Goal: Information Seeking & Learning: Learn about a topic

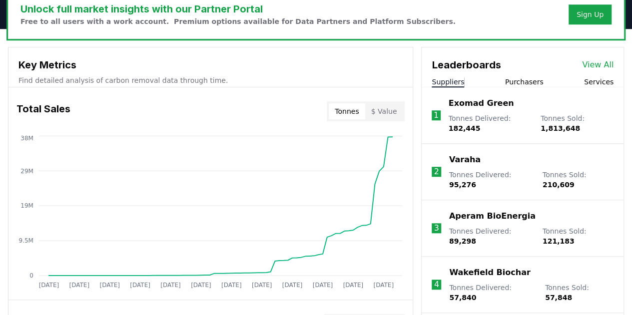
scroll to position [378, 0]
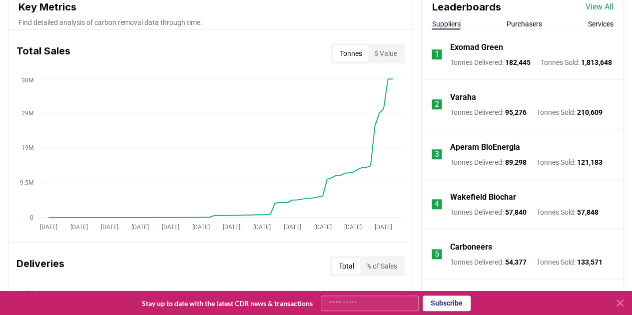
click at [393, 58] on button "$ Value" at bounding box center [385, 53] width 35 height 16
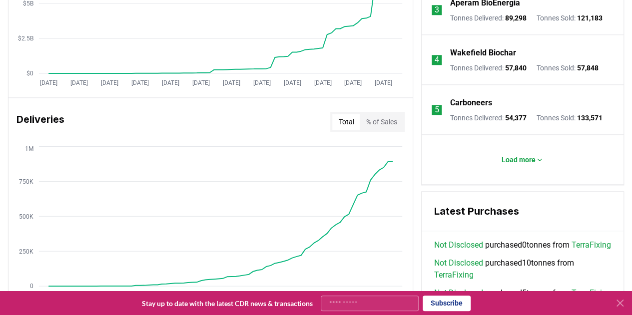
scroll to position [528, 0]
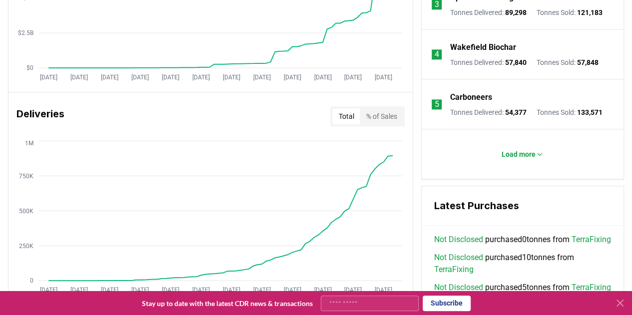
click at [382, 121] on button "% of Sales" at bounding box center [381, 116] width 43 height 16
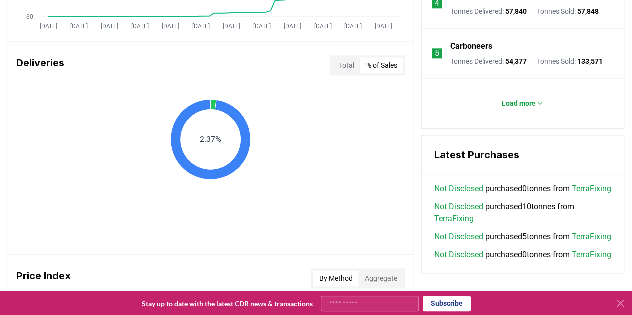
scroll to position [578, 0]
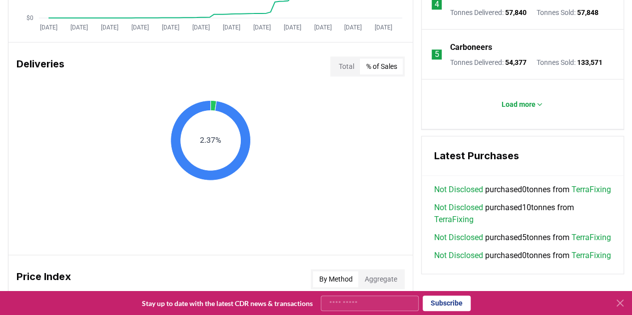
click at [342, 69] on button "Total" at bounding box center [345, 66] width 27 height 16
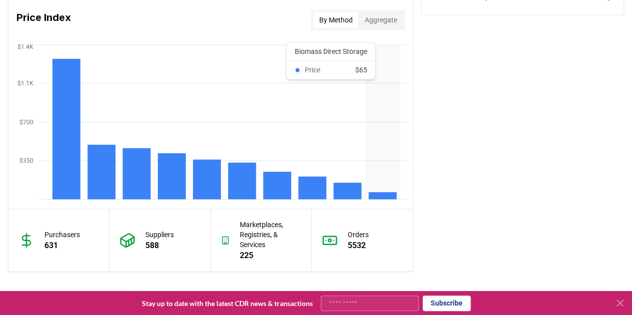
scroll to position [828, 0]
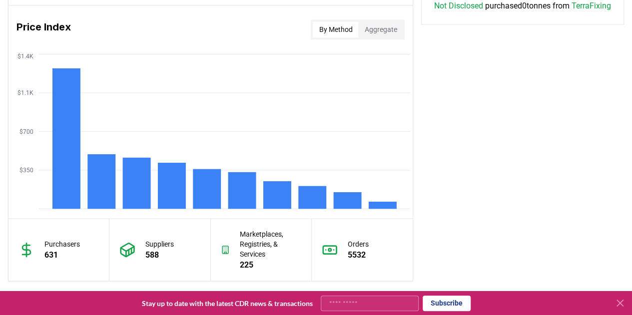
click at [382, 32] on button "Aggregate" at bounding box center [380, 29] width 44 height 16
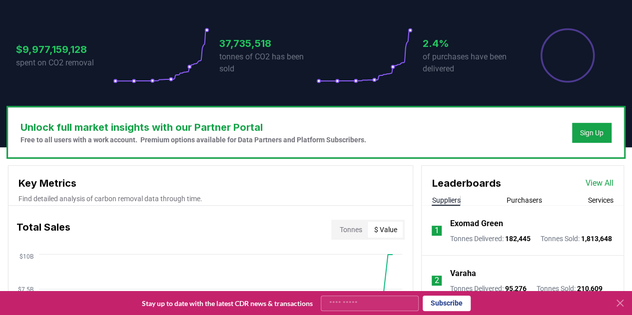
scroll to position [300, 0]
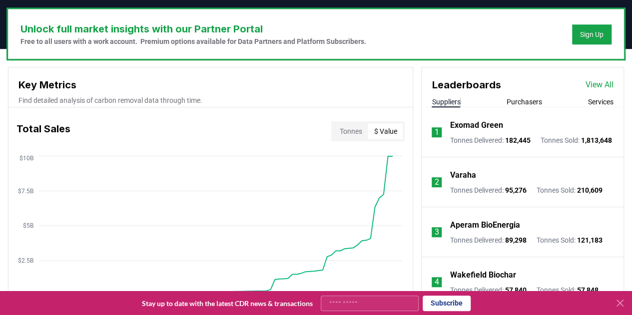
click at [515, 107] on li "1 Exomad Green Tonnes Delivered : 182,445 Tonnes Sold : 1,813,648" at bounding box center [523, 132] width 202 height 50
click at [521, 100] on button "Purchasers" at bounding box center [524, 102] width 35 height 10
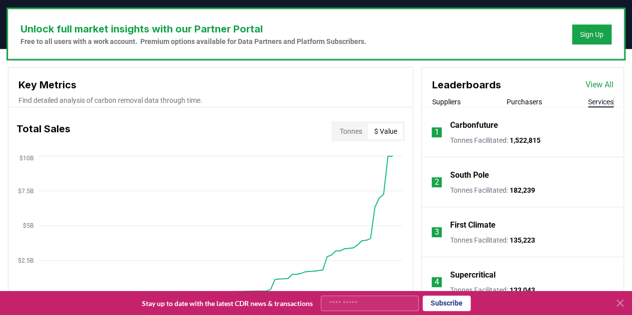
click at [610, 100] on button "Services" at bounding box center [600, 102] width 25 height 10
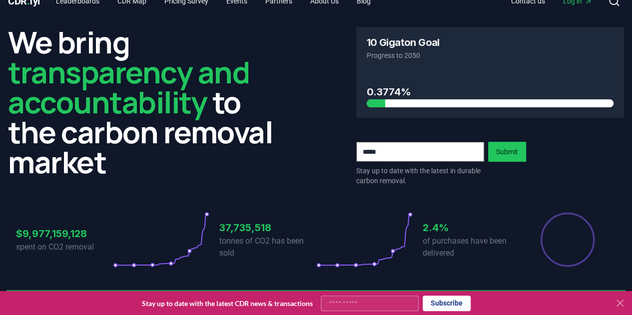
scroll to position [0, 0]
